Goal: Obtain resource: Download file/media

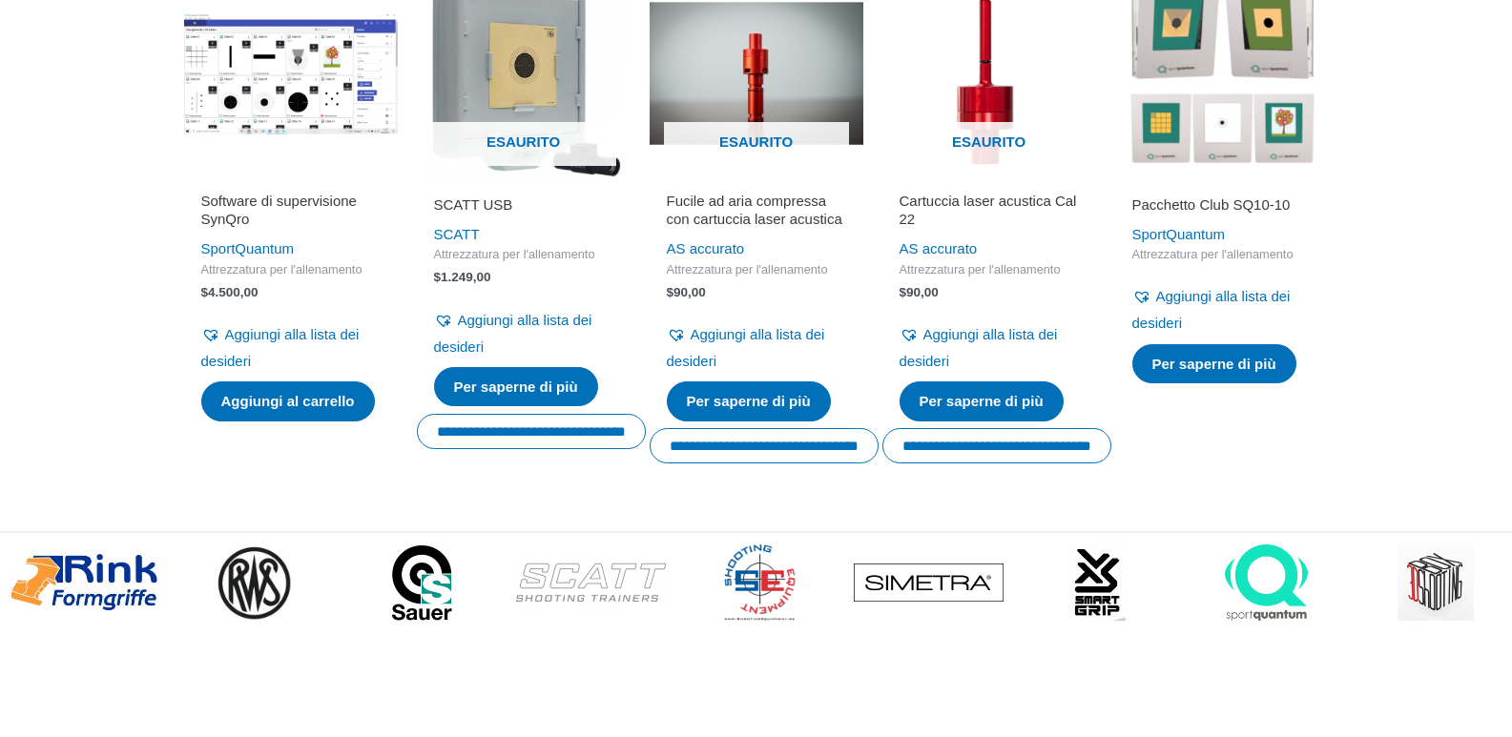
scroll to position [2876, 0]
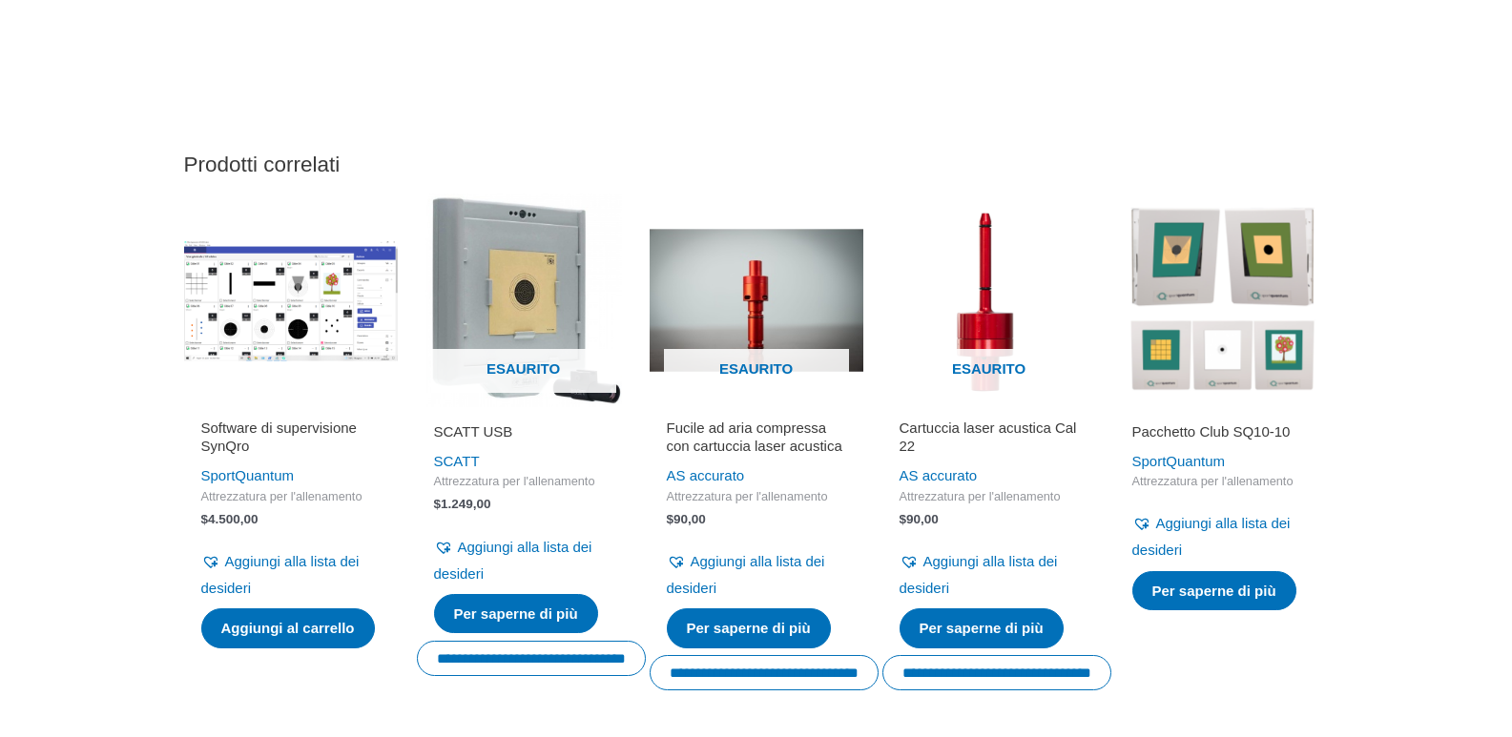
click at [1226, 438] on font "Pacchetto Club SQ10-10" at bounding box center [1211, 431] width 158 height 16
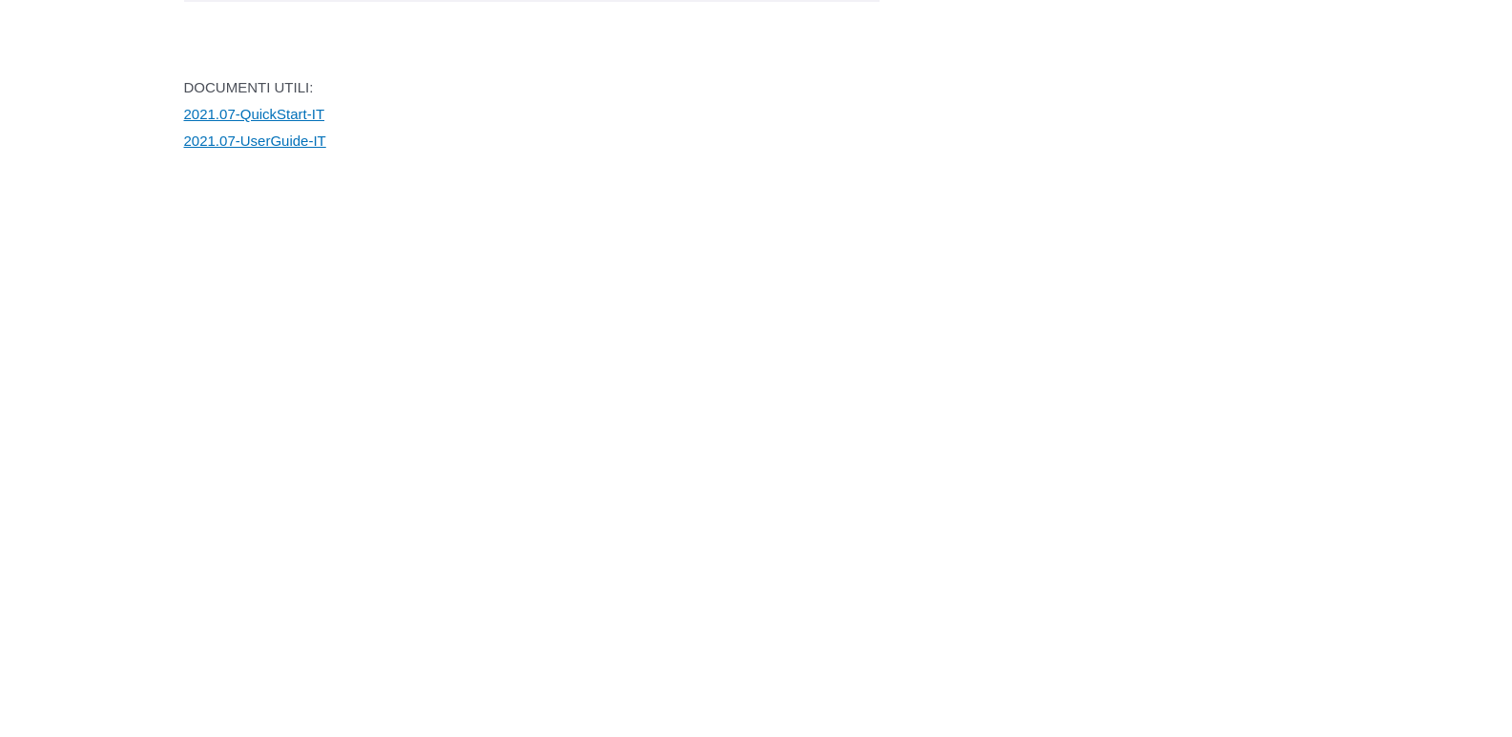
scroll to position [3615, 0]
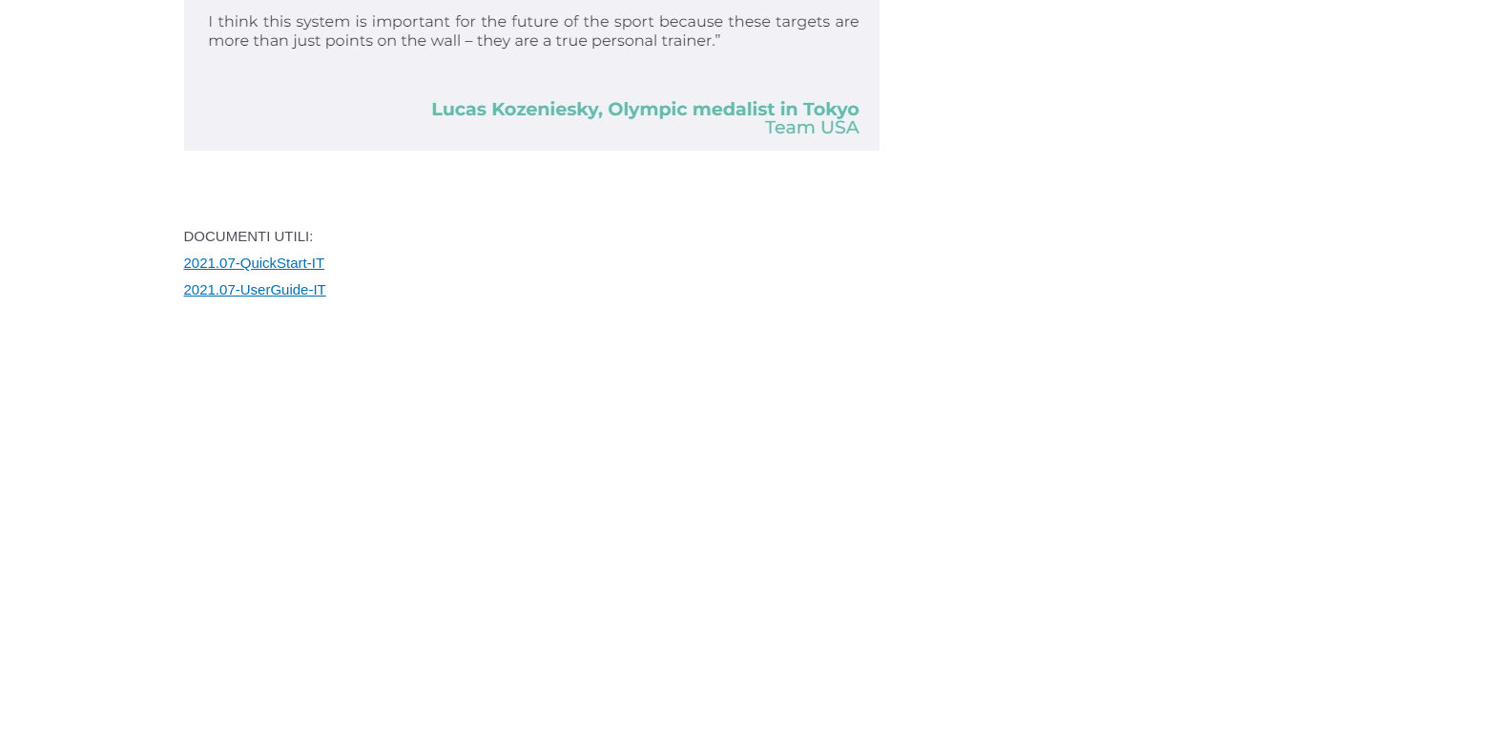
drag, startPoint x: 1516, startPoint y: 53, endPoint x: 1504, endPoint y: 384, distance: 331.2
click at [1504, 384] on html "Vai al contenuto Negozio Servizio Il mio conto Attiva/disattiva menu Ordini Lis…" at bounding box center [756, 268] width 1512 height 7766
click at [319, 271] on font "2021.07-QuickStart-IT" at bounding box center [254, 263] width 141 height 16
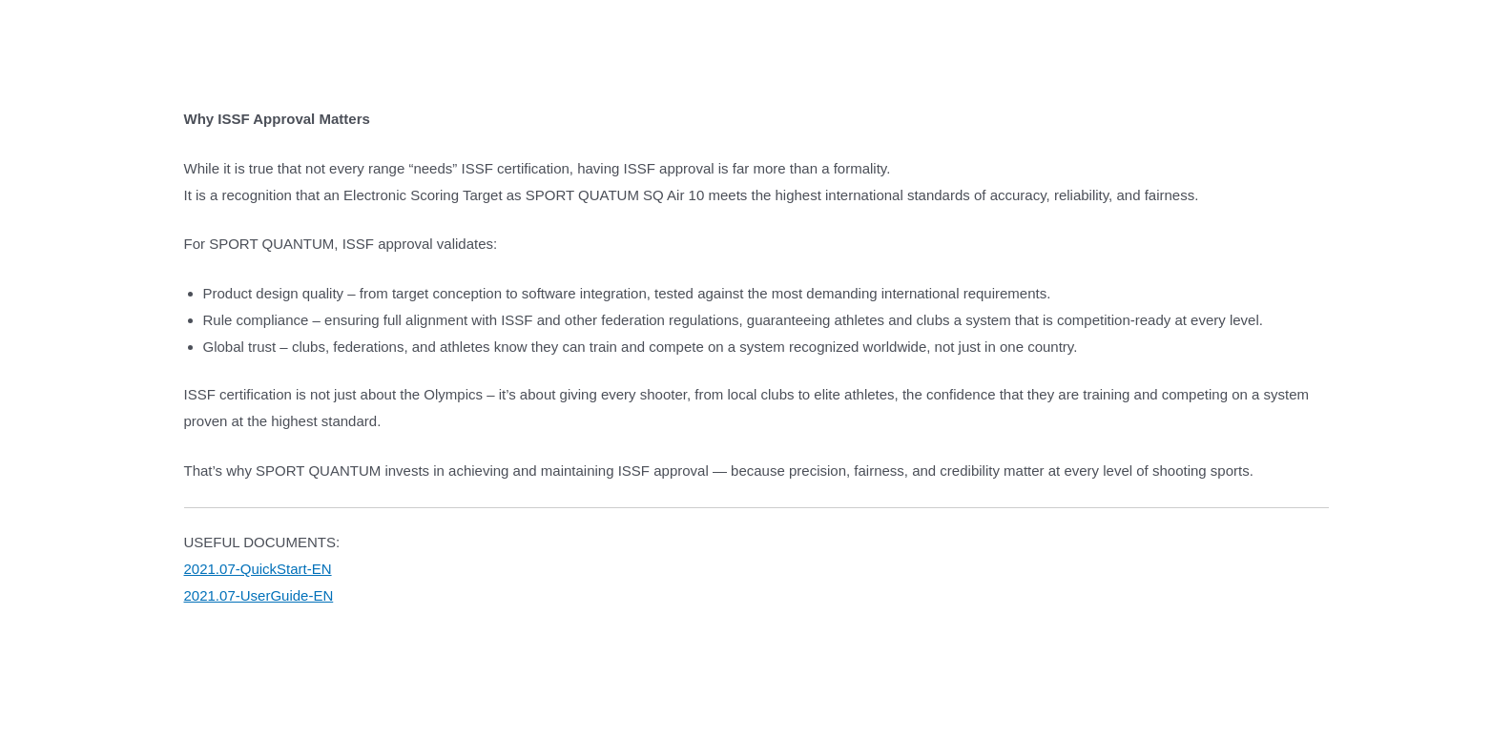
scroll to position [4728, 0]
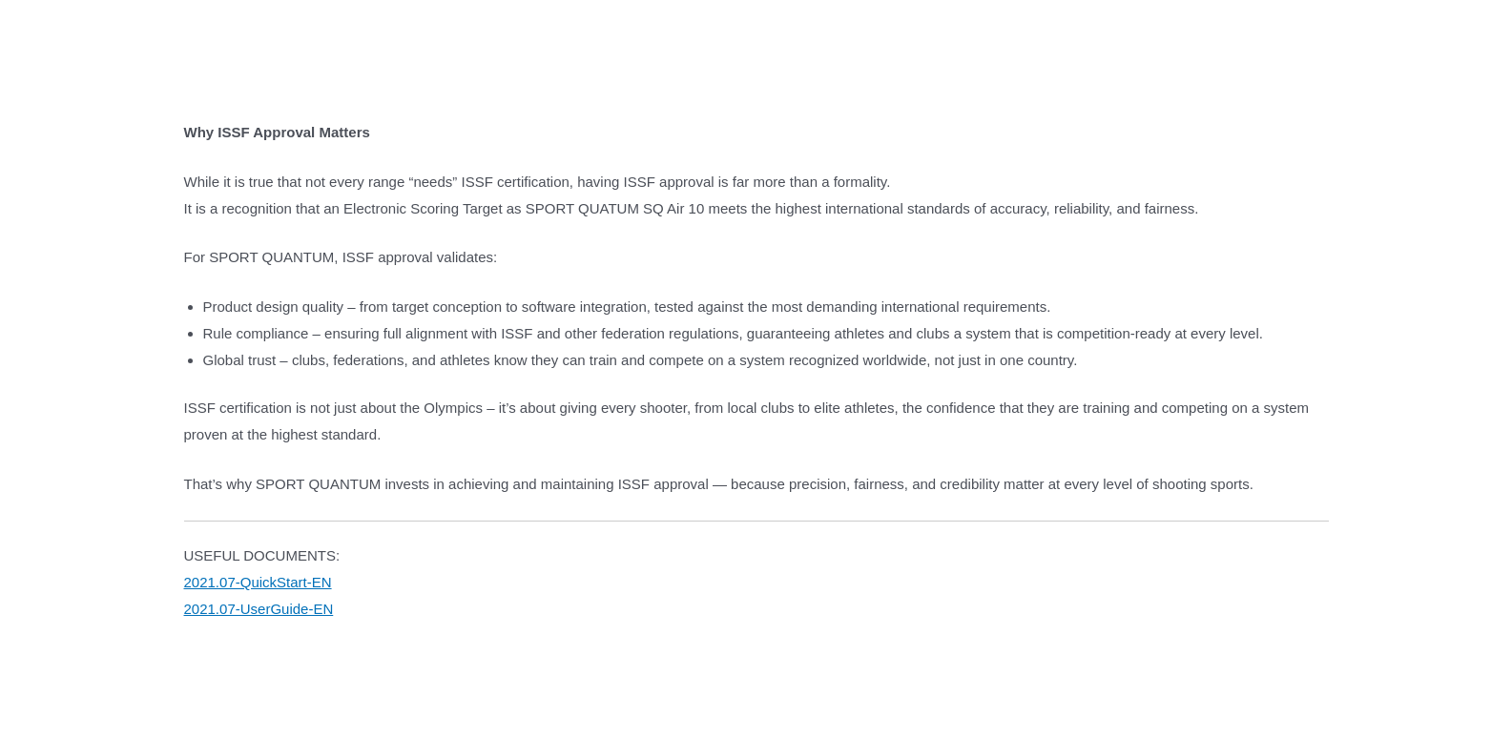
drag, startPoint x: 988, startPoint y: 69, endPoint x: 1422, endPoint y: 123, distance: 437.3
click at [1422, 123] on div "**********" at bounding box center [756, 17] width 1512 height 9128
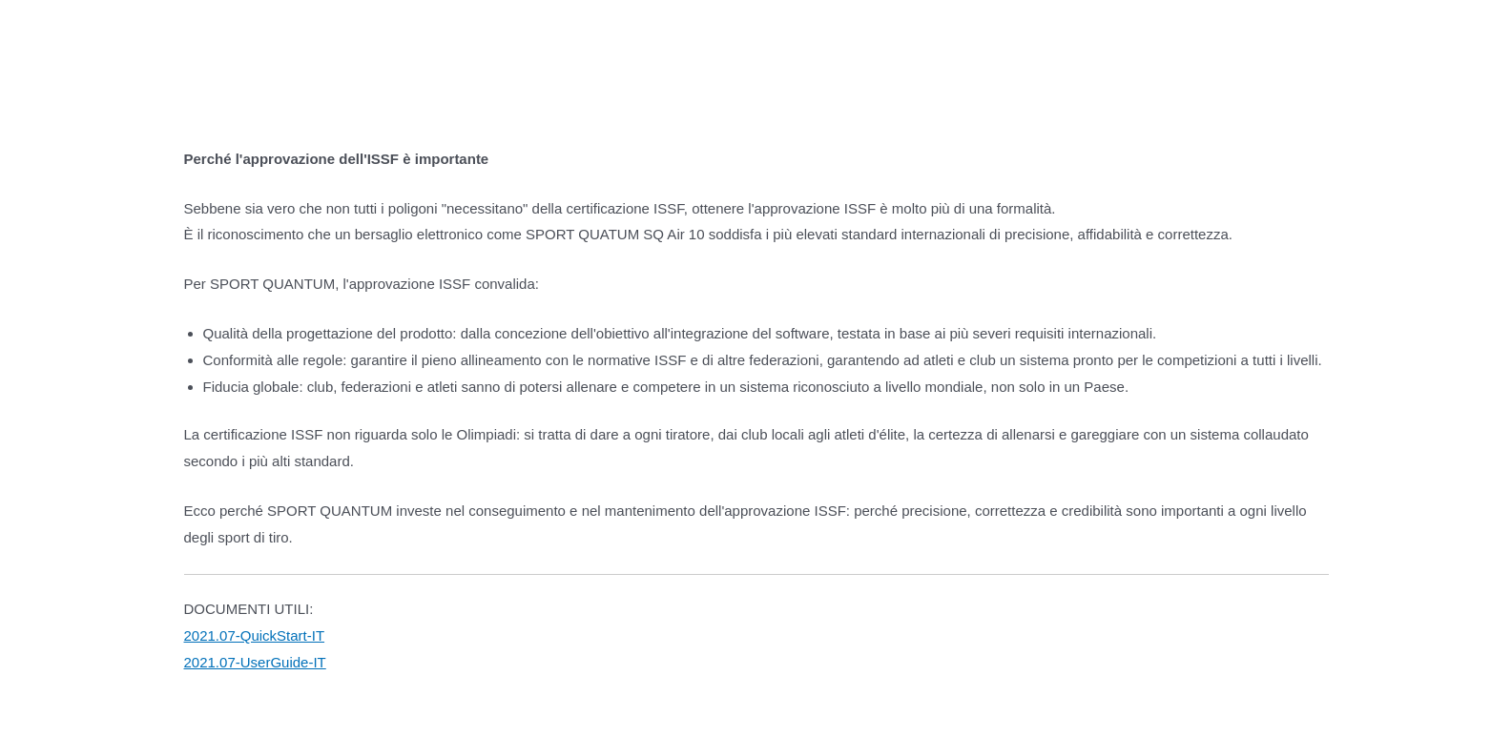
scroll to position [4782, 0]
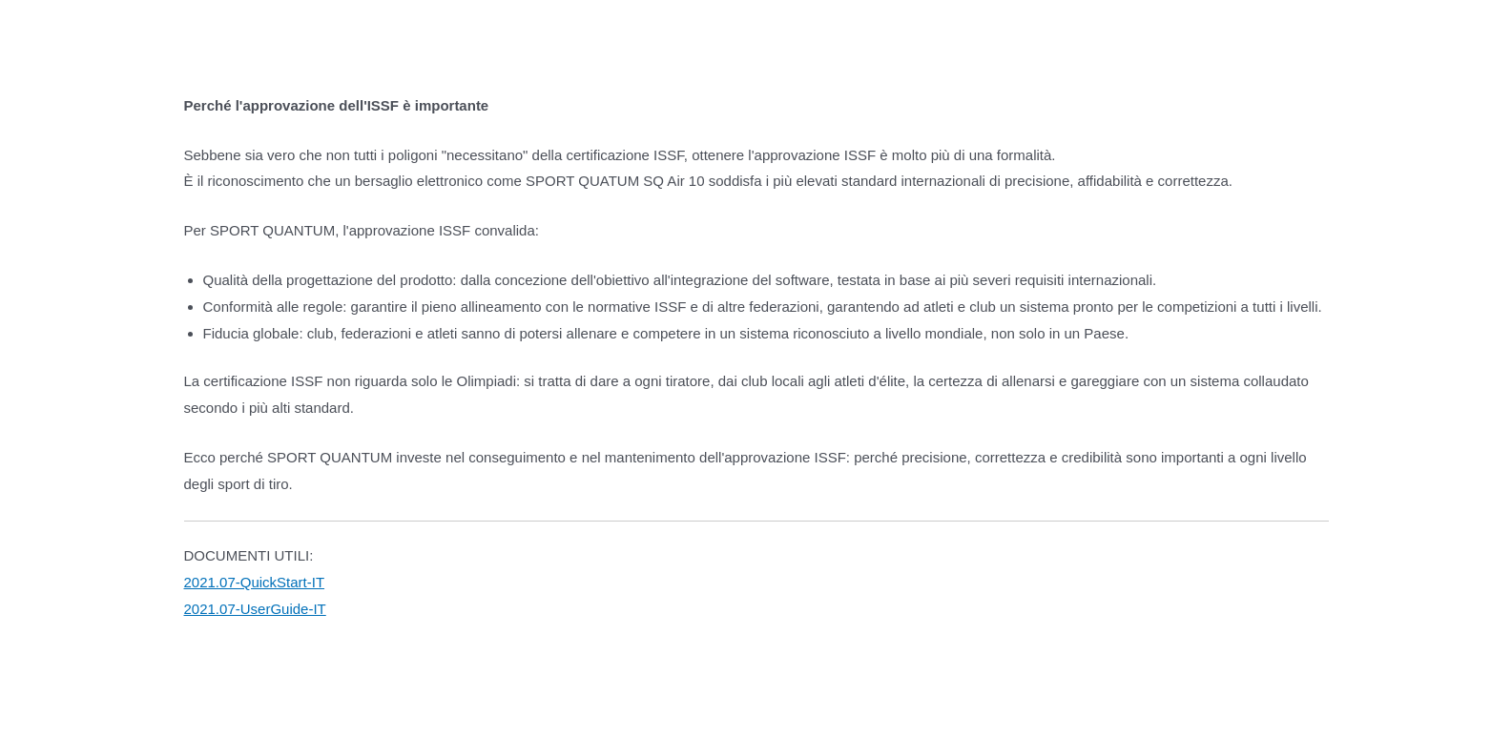
click at [1470, 171] on div "**********" at bounding box center [756, 89] width 1512 height 9378
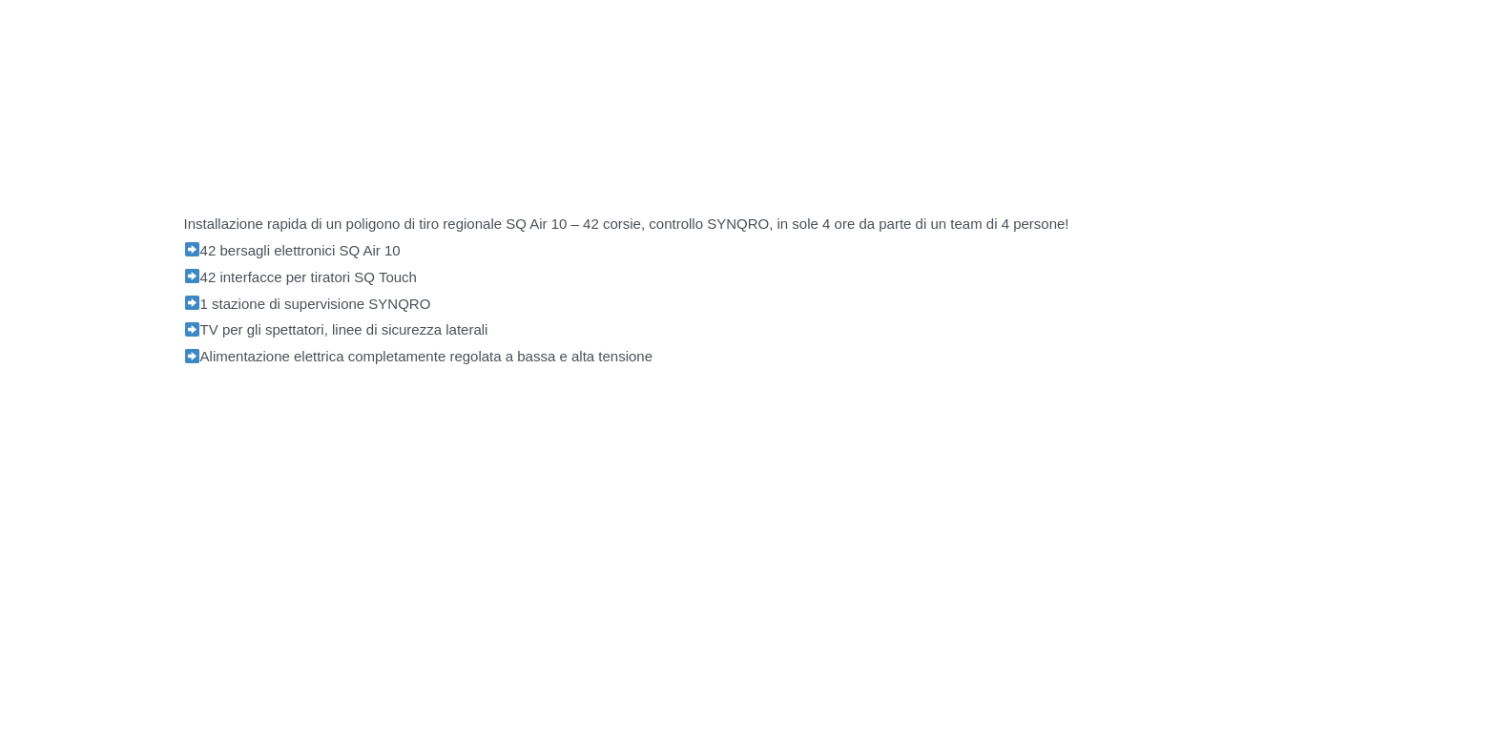
scroll to position [6426, 0]
